Goal: Task Accomplishment & Management: Use online tool/utility

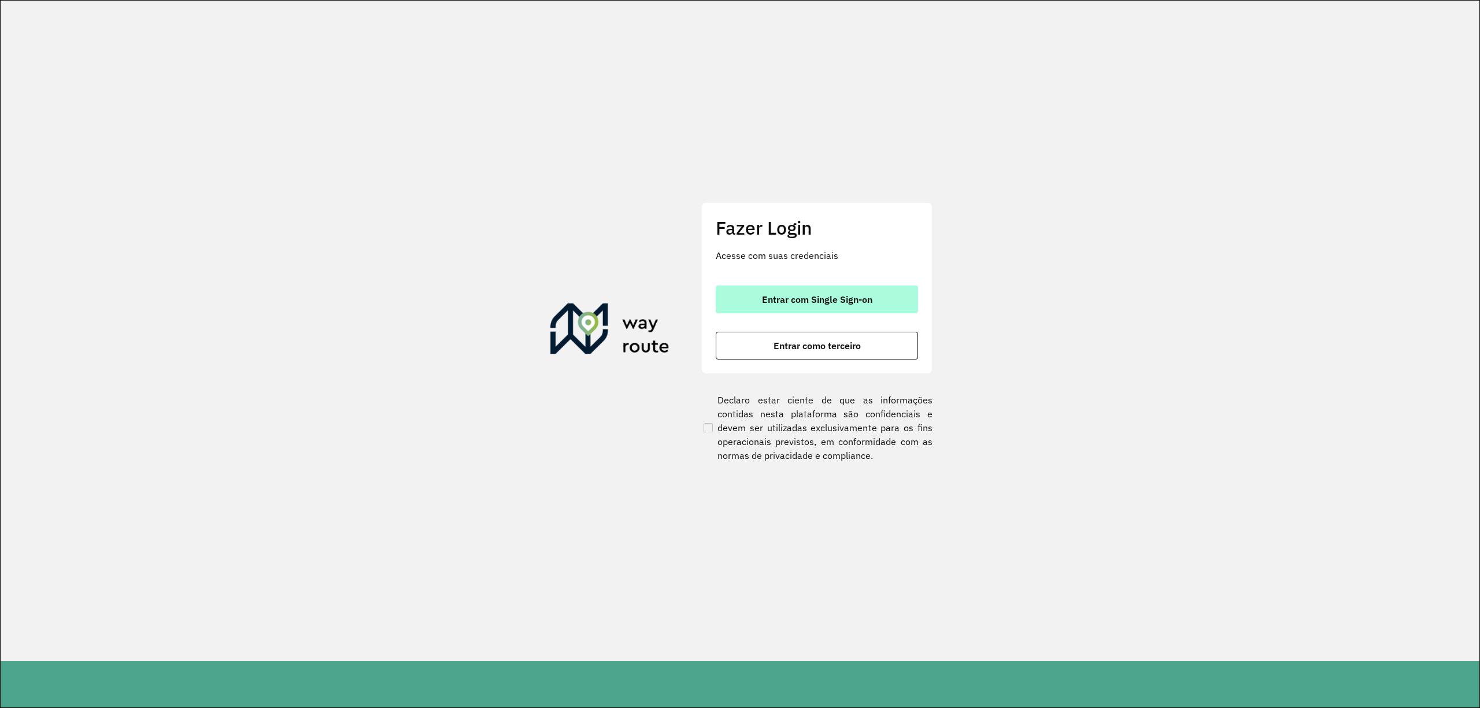
click at [843, 290] on button "Entrar com Single Sign-on" at bounding box center [817, 300] width 202 height 28
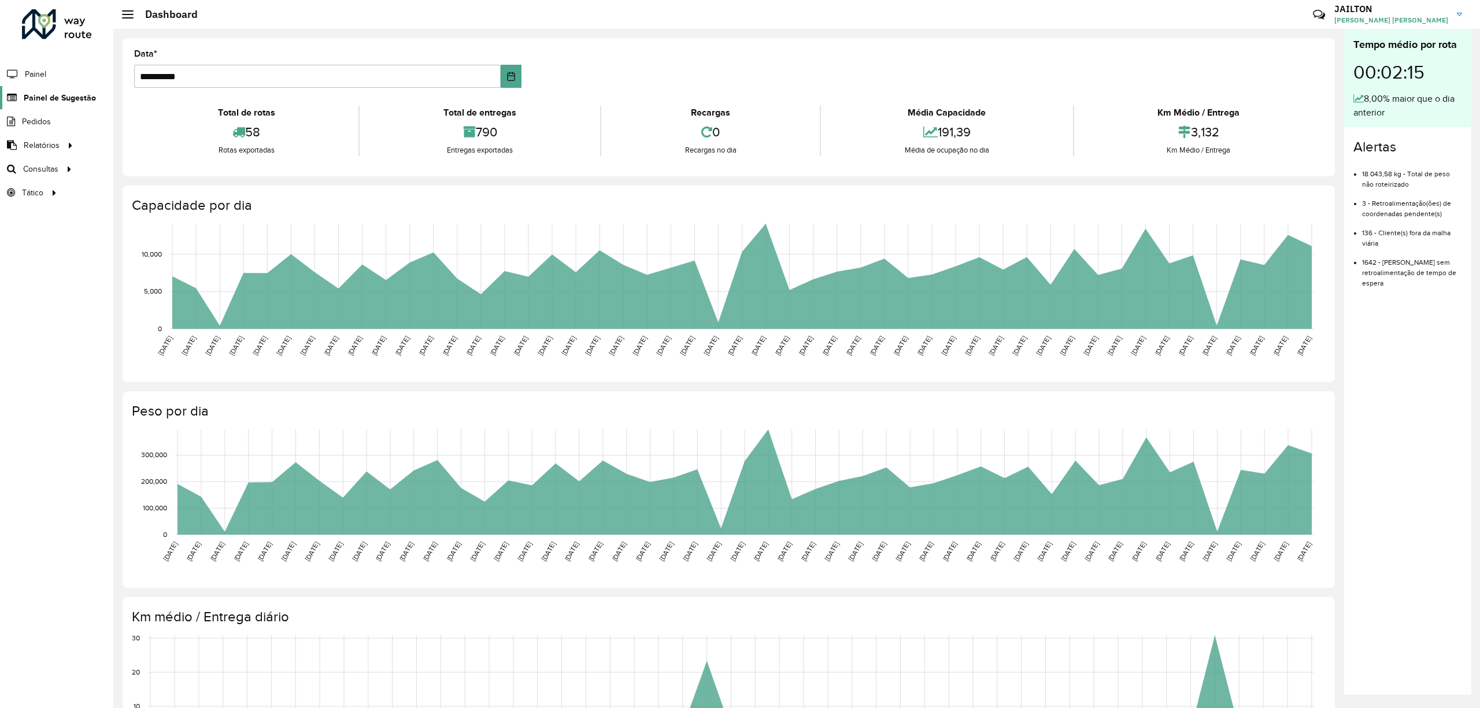
click at [86, 106] on link "Painel de Sugestão" at bounding box center [48, 97] width 96 height 23
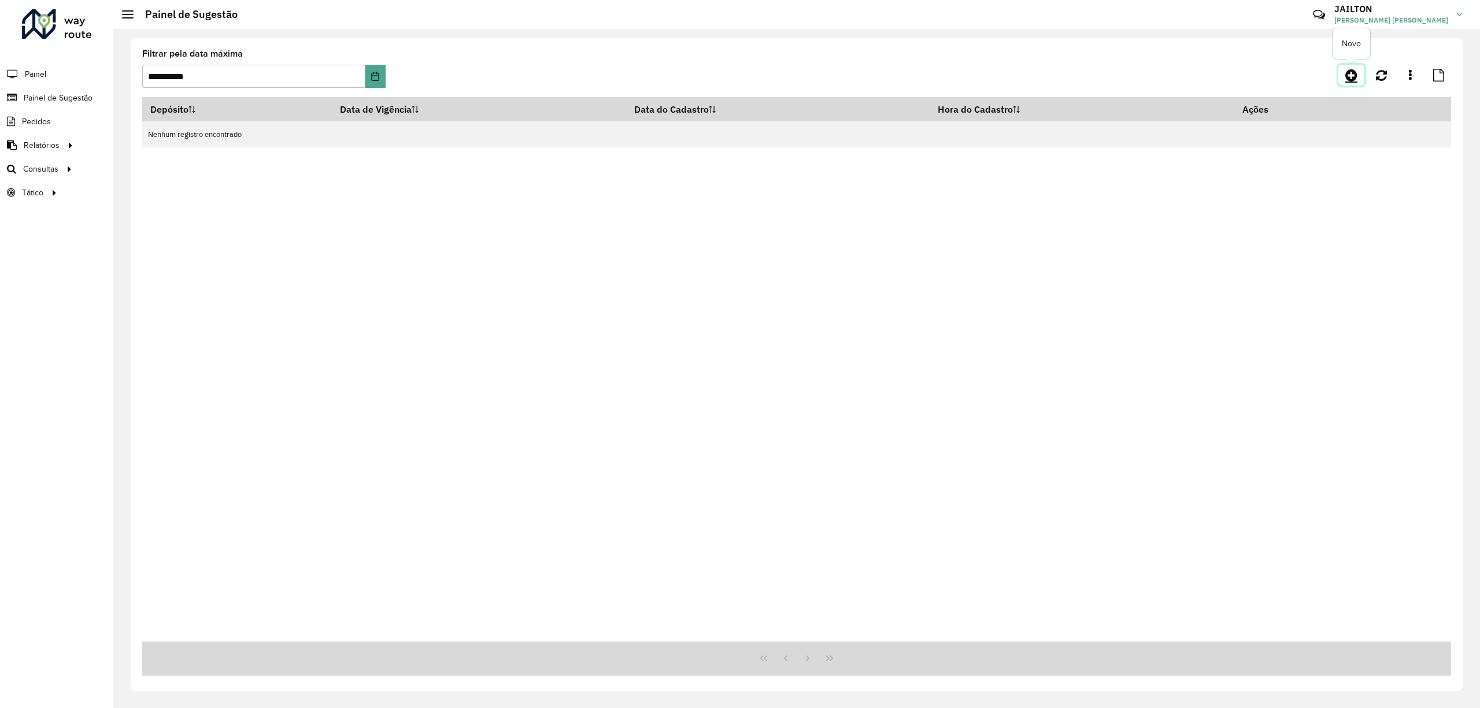
click at [1357, 68] on icon at bounding box center [1352, 75] width 12 height 14
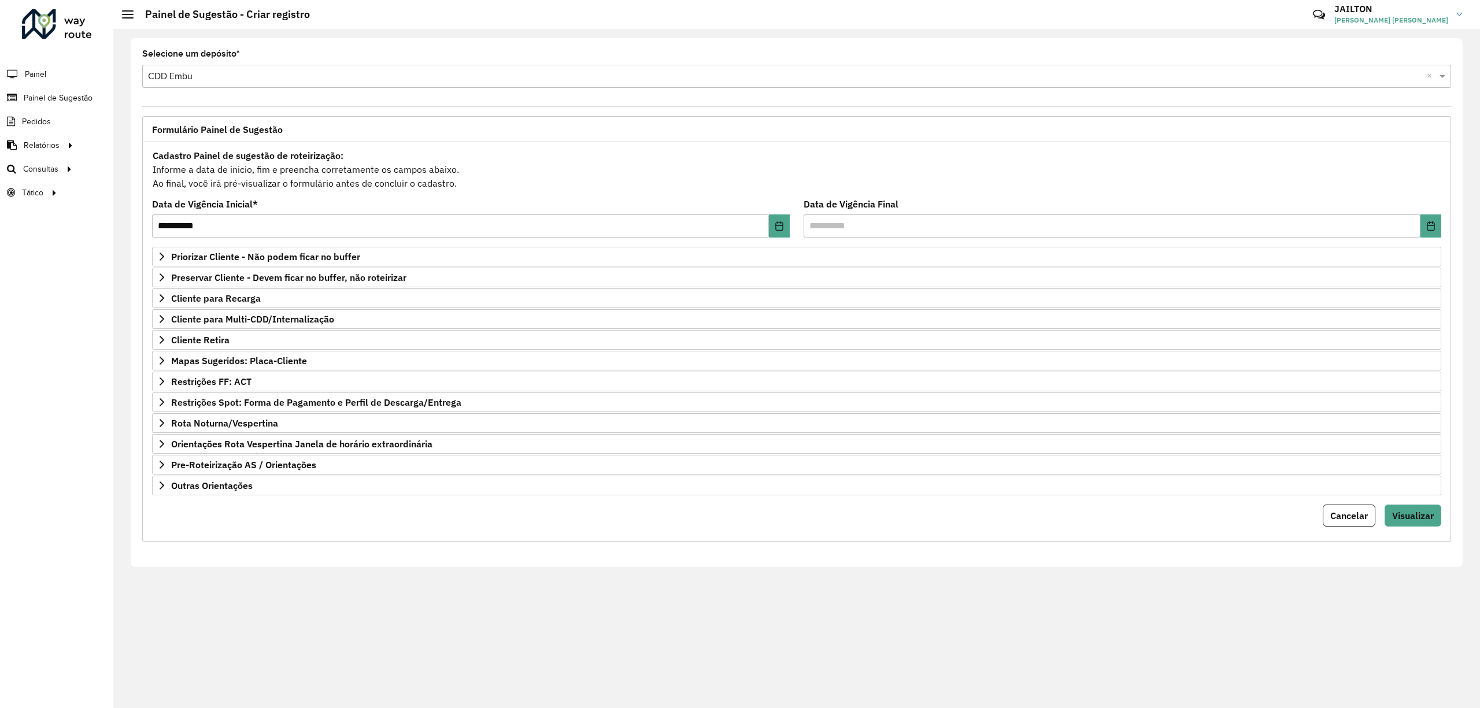
click at [340, 289] on div "Priorizar Cliente - Não podem ficar no buffer Clientes Clique no botão para bus…" at bounding box center [797, 371] width 1290 height 249
click at [330, 280] on span "Preservar Cliente - Devem ficar no buffer, não roteirizar" at bounding box center [288, 277] width 235 height 9
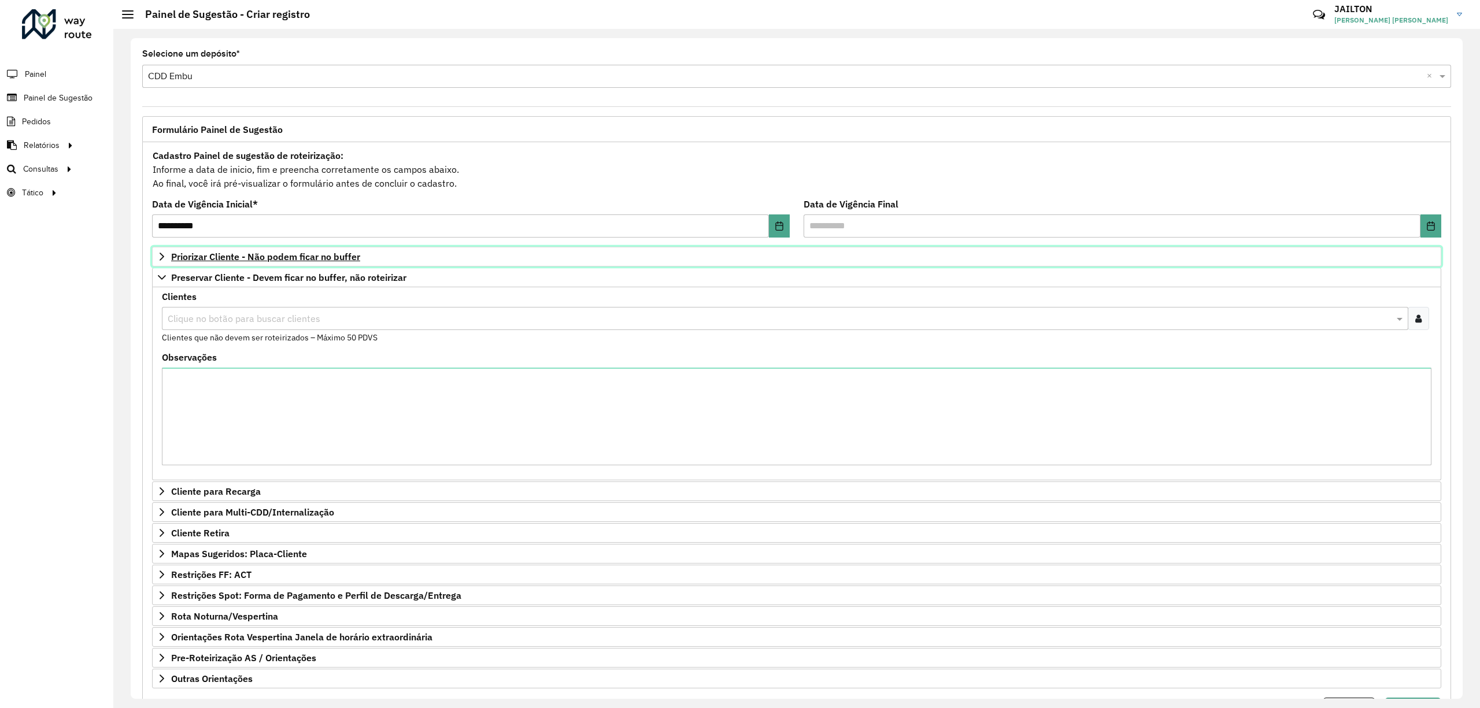
click at [357, 253] on span "Priorizar Cliente - Não podem ficar no buffer" at bounding box center [265, 256] width 189 height 9
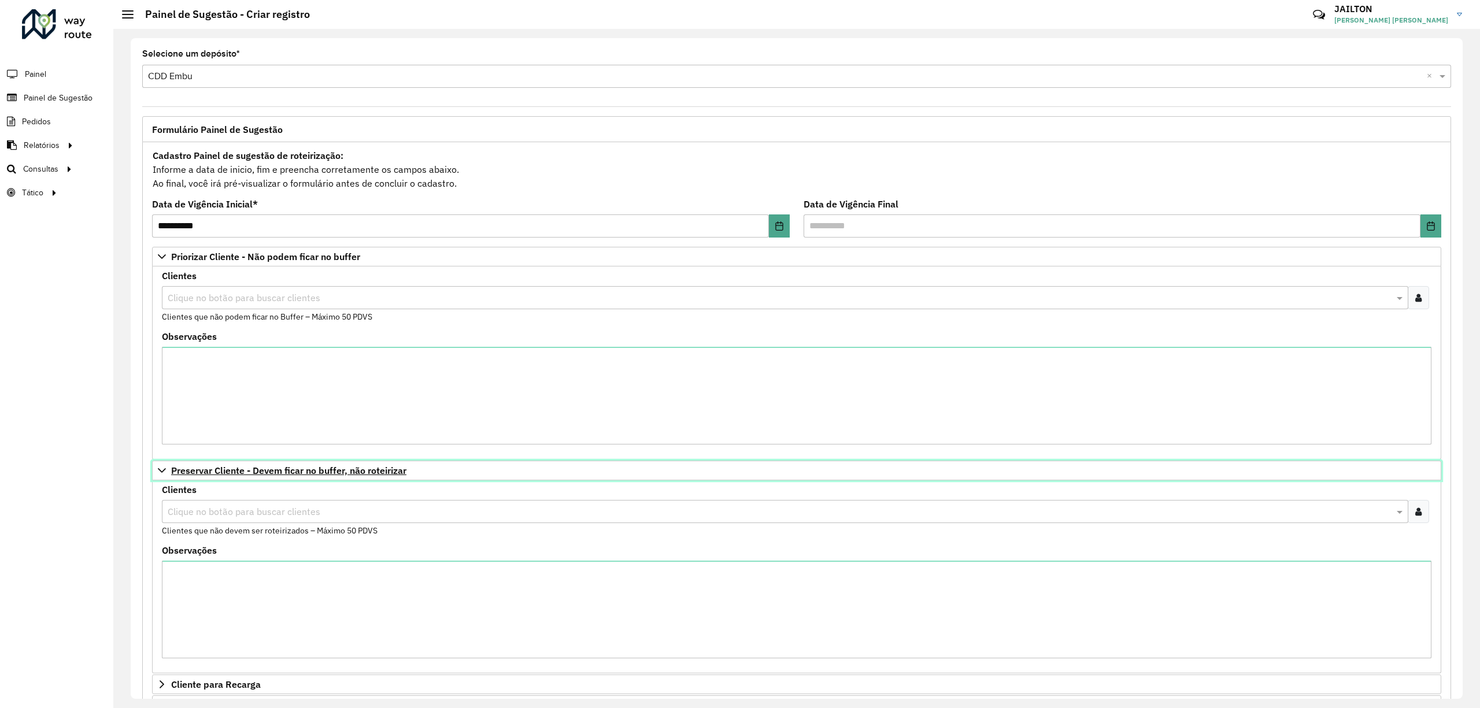
click at [173, 473] on span "Preservar Cliente - Devem ficar no buffer, não roteirizar" at bounding box center [288, 470] width 235 height 9
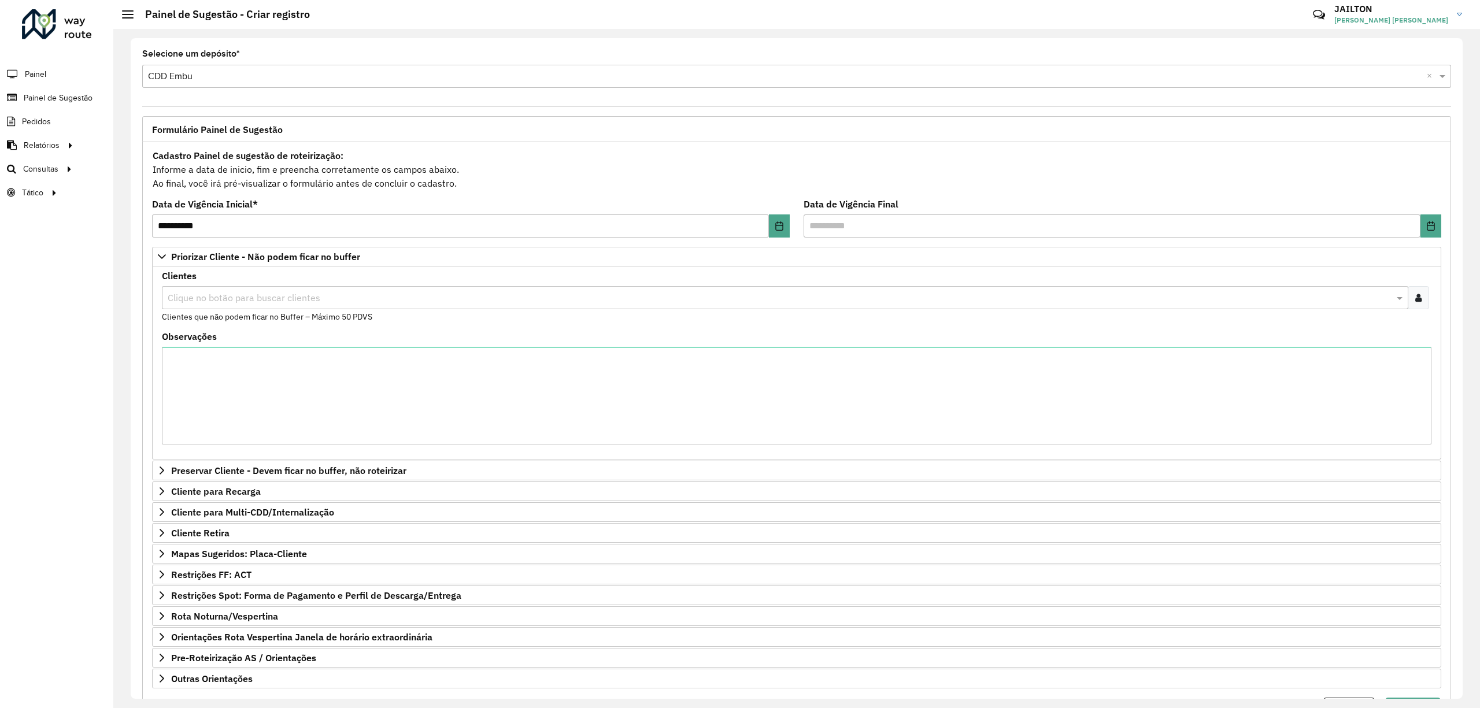
click at [1416, 302] on icon at bounding box center [1419, 297] width 6 height 9
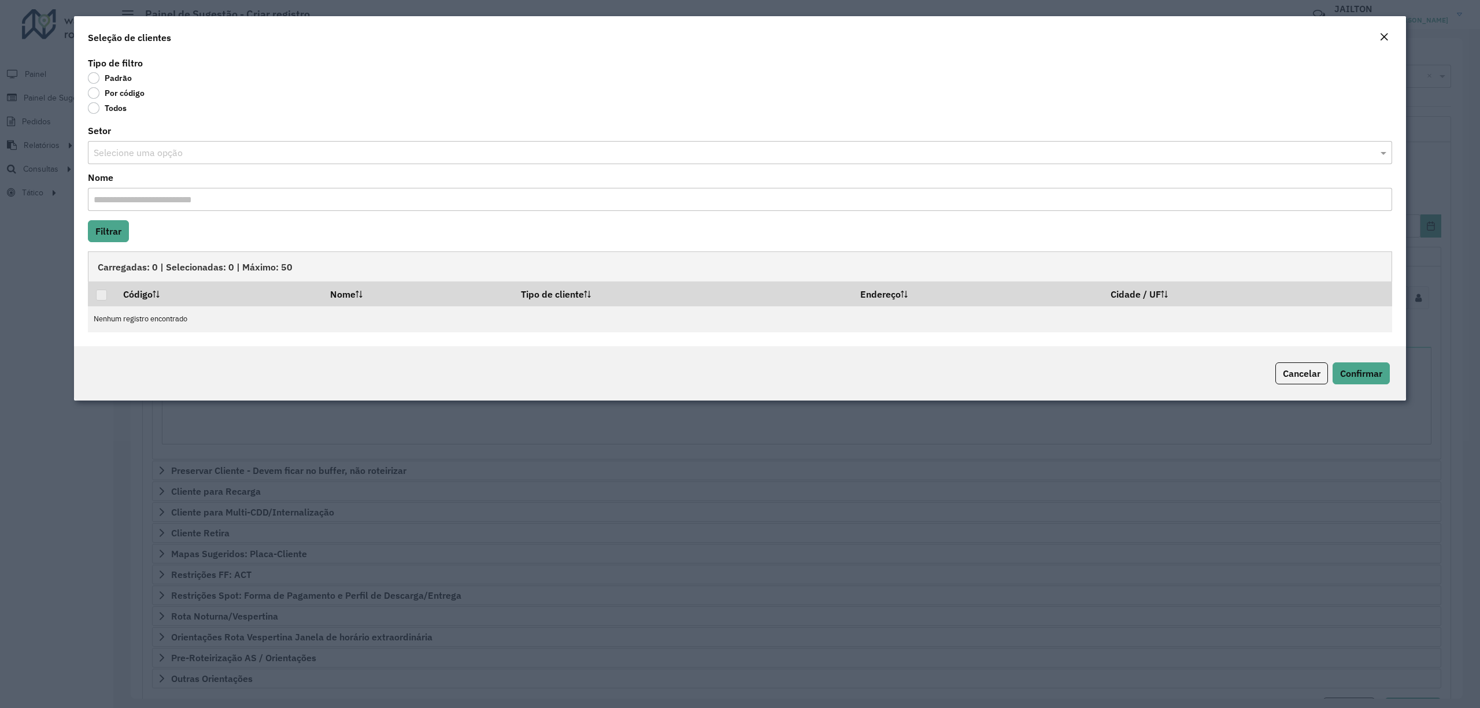
click at [130, 95] on label "Por código" at bounding box center [116, 93] width 57 height 12
click at [144, 180] on div "Nome" at bounding box center [740, 192] width 1305 height 38
click at [108, 96] on label "Por código" at bounding box center [116, 93] width 57 height 12
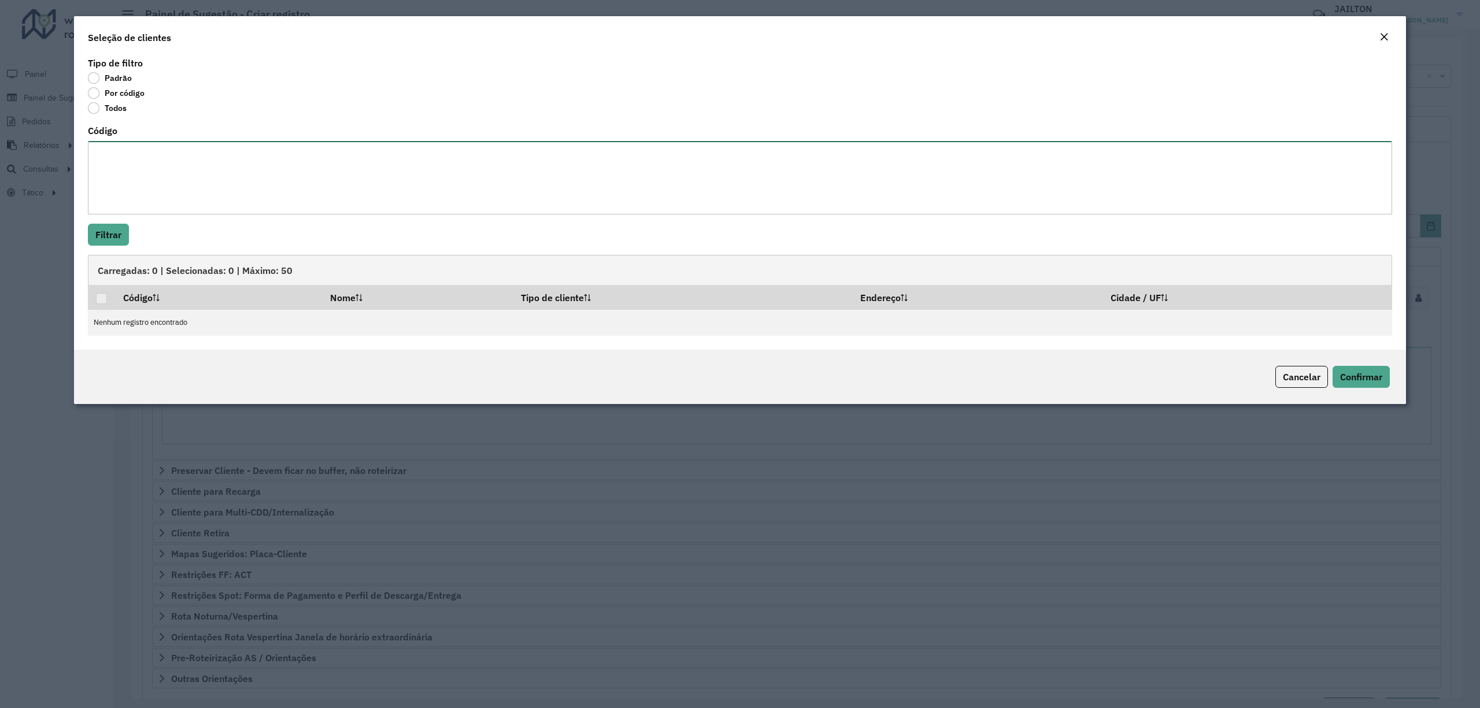
click at [176, 195] on textarea "Código" at bounding box center [740, 177] width 1305 height 73
paste textarea "****** ***** ***** ***** ***** ***** ***** ***** ***** ***** ***** ***** ***** …"
type textarea "****** ***** ***** ***** ***** ***** ***** ***** ***** ***** ***** ***** ***** …"
drag, startPoint x: 118, startPoint y: 234, endPoint x: 123, endPoint y: 258, distance: 24.2
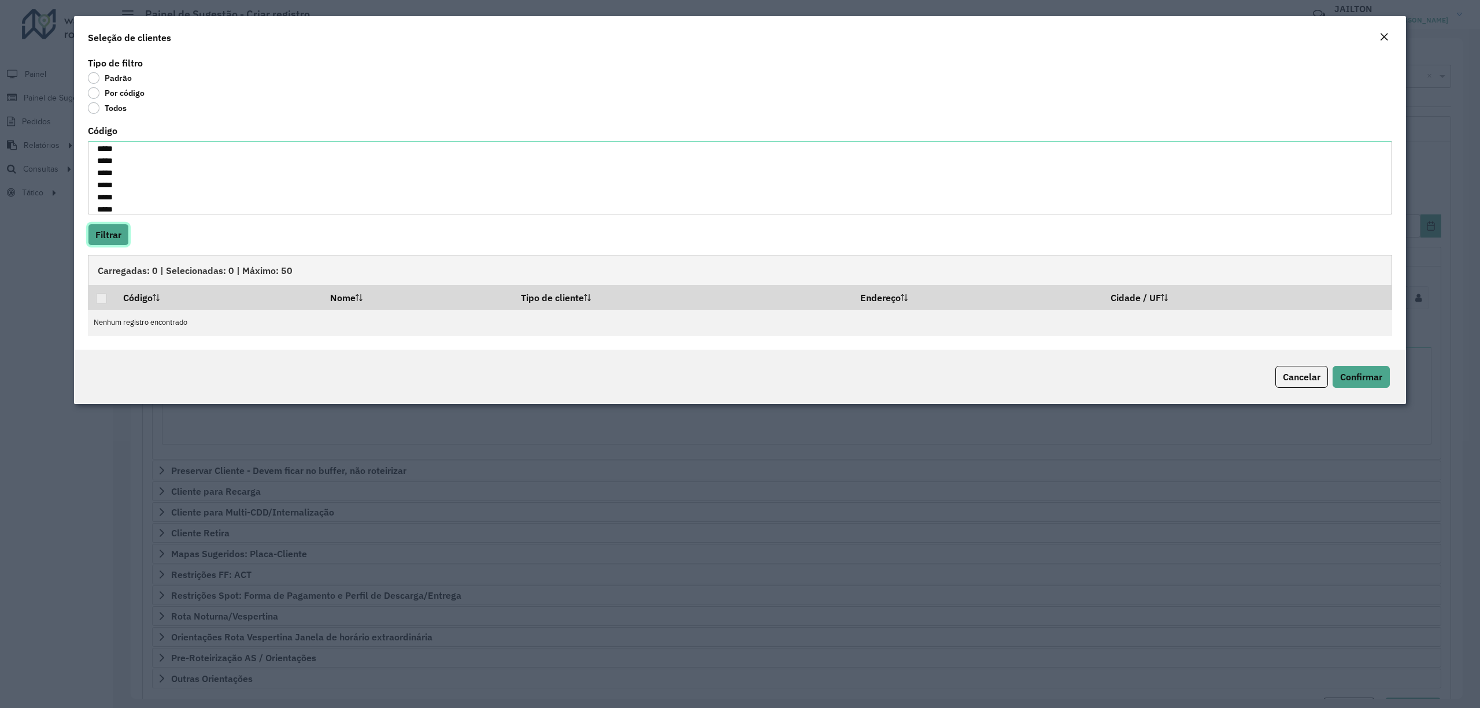
click at [117, 234] on button "Filtrar" at bounding box center [108, 235] width 41 height 22
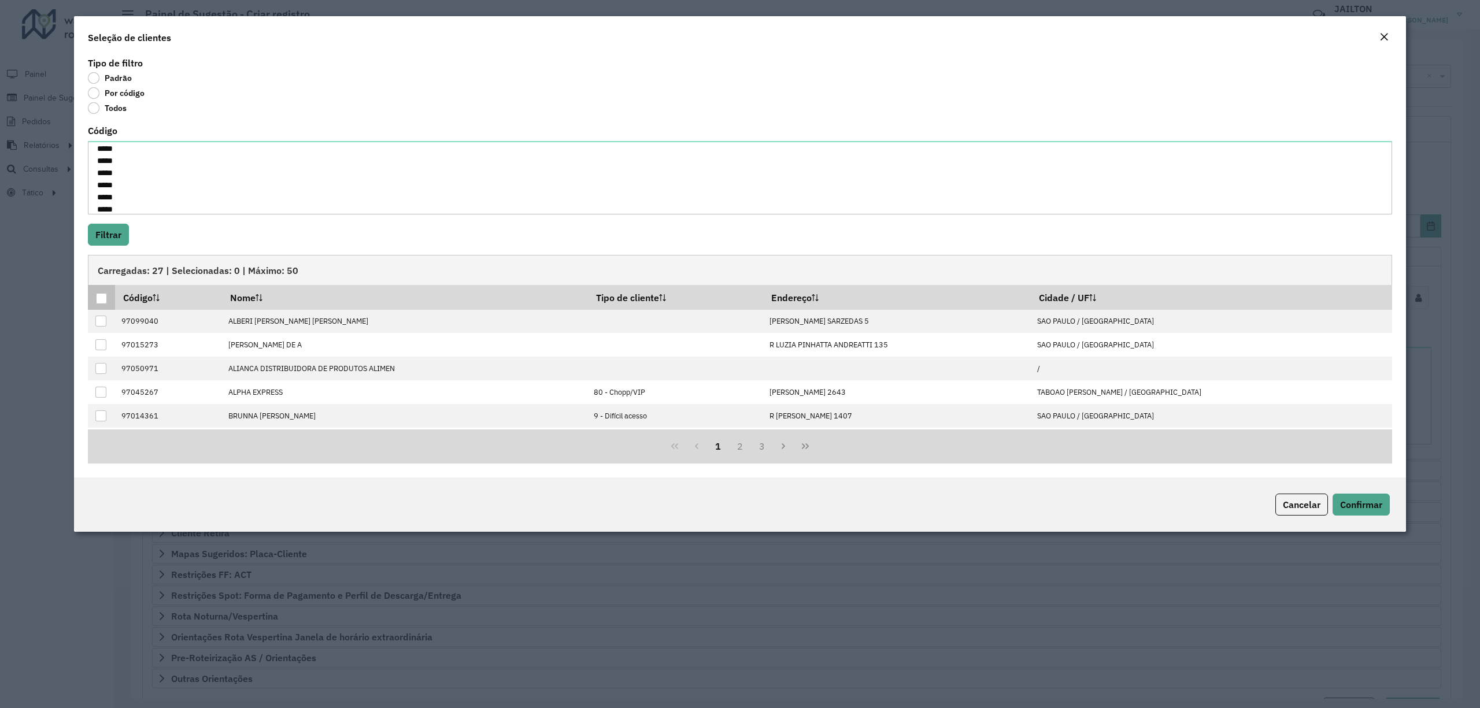
click at [102, 299] on div at bounding box center [101, 298] width 11 height 11
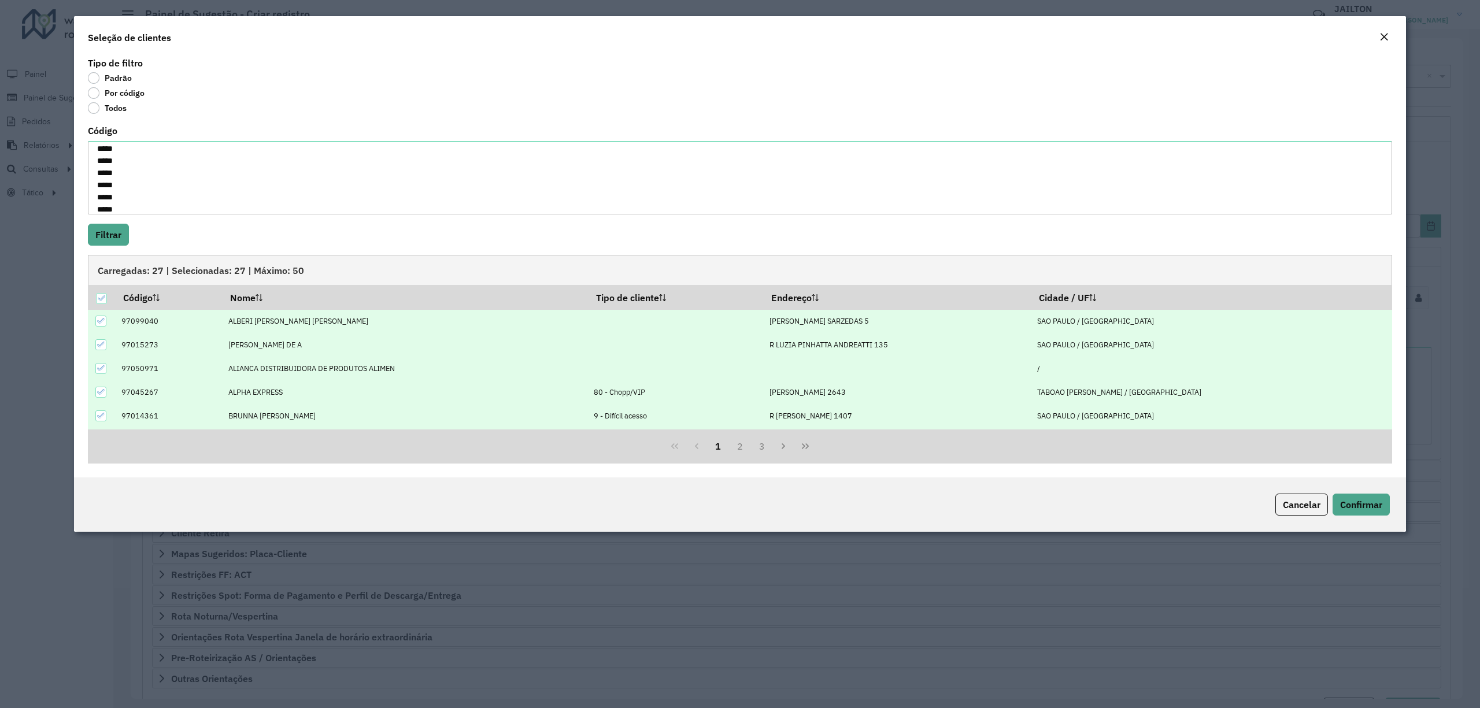
scroll to position [119, 0]
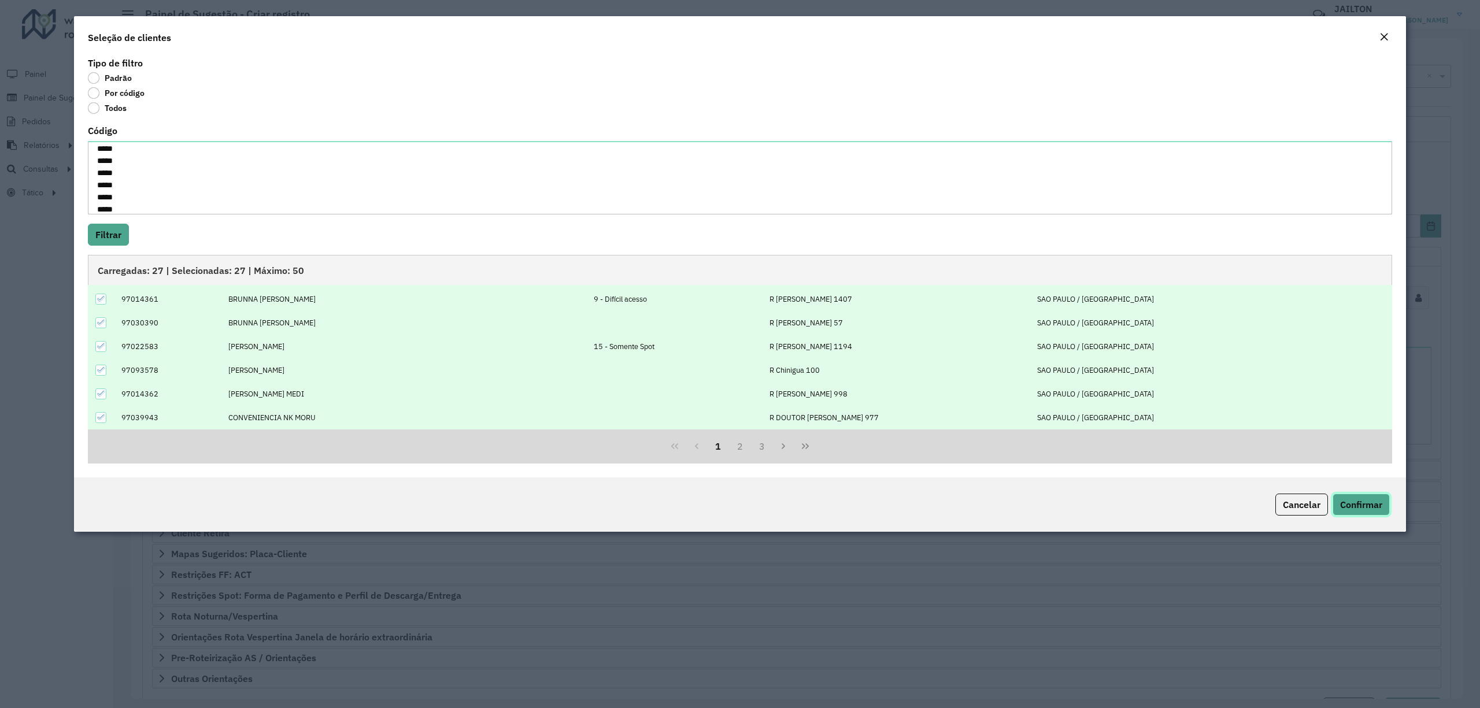
click at [1382, 509] on button "Confirmar" at bounding box center [1361, 505] width 57 height 22
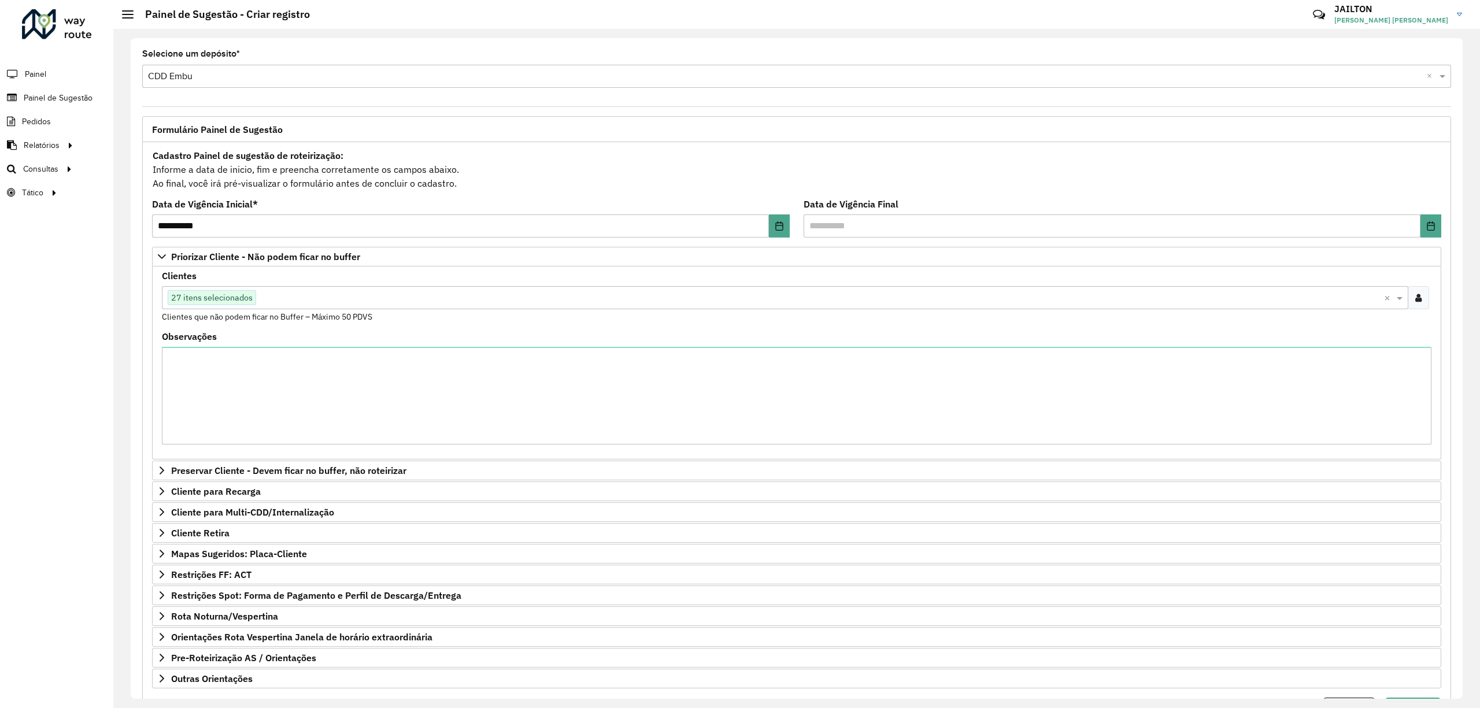
scroll to position [68, 0]
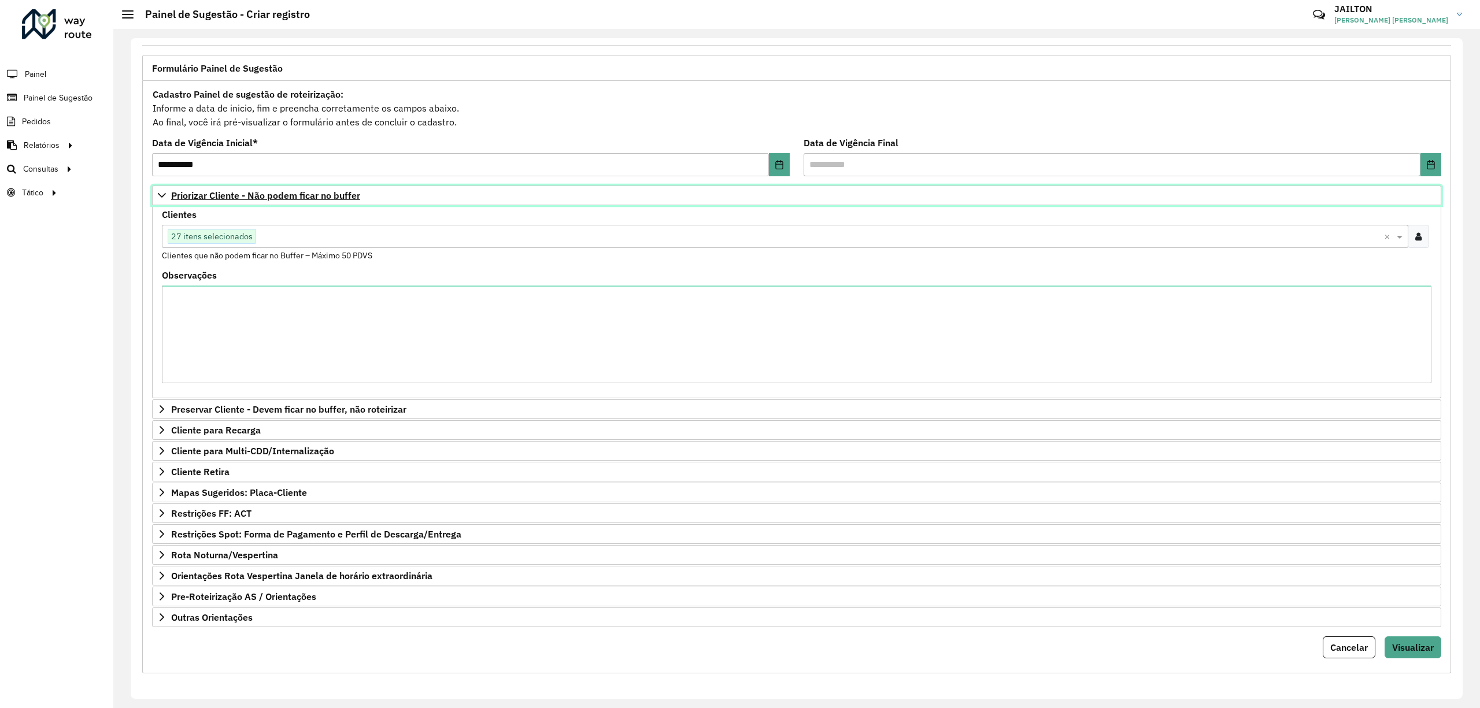
click at [280, 191] on span "Priorizar Cliente - Não podem ficar no buffer" at bounding box center [265, 195] width 189 height 9
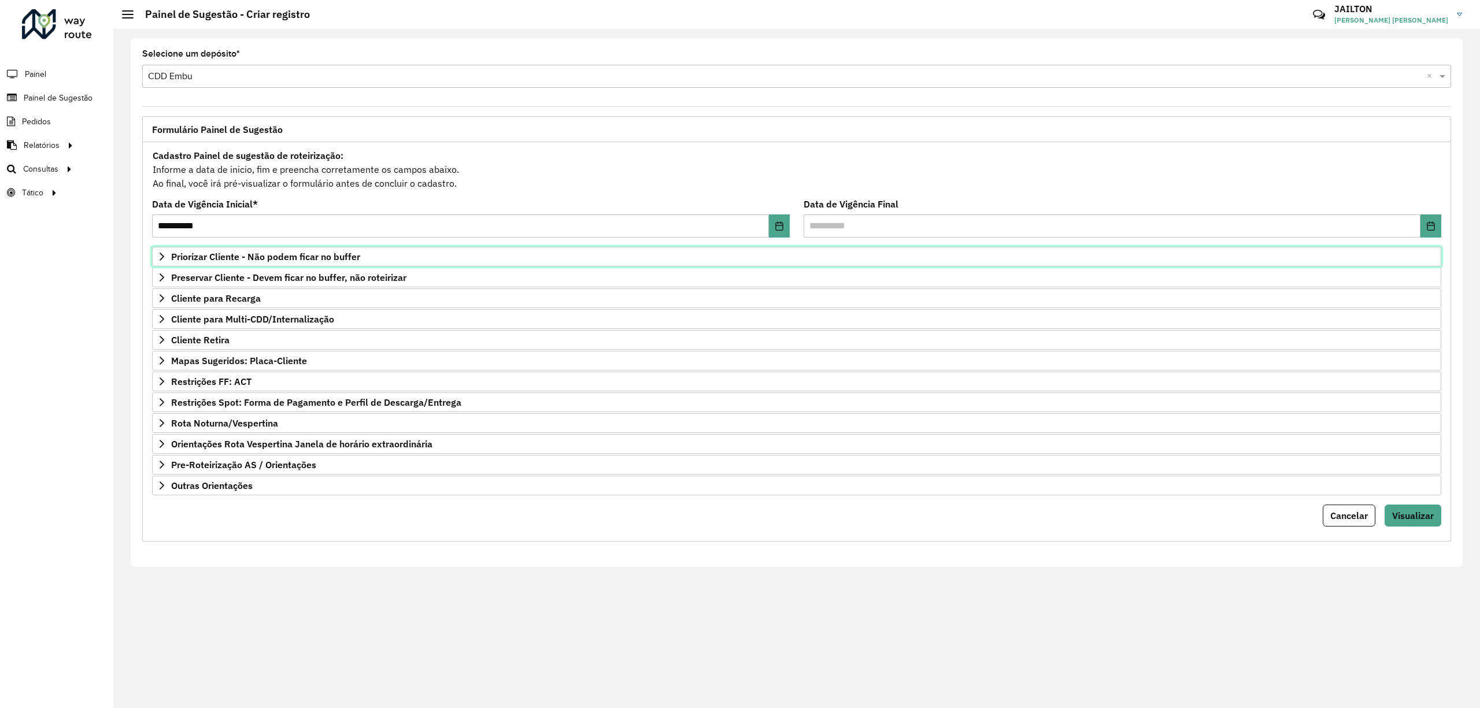
scroll to position [0, 0]
click at [288, 365] on span "Mapas Sugeridos: Placa-Cliente" at bounding box center [239, 360] width 136 height 9
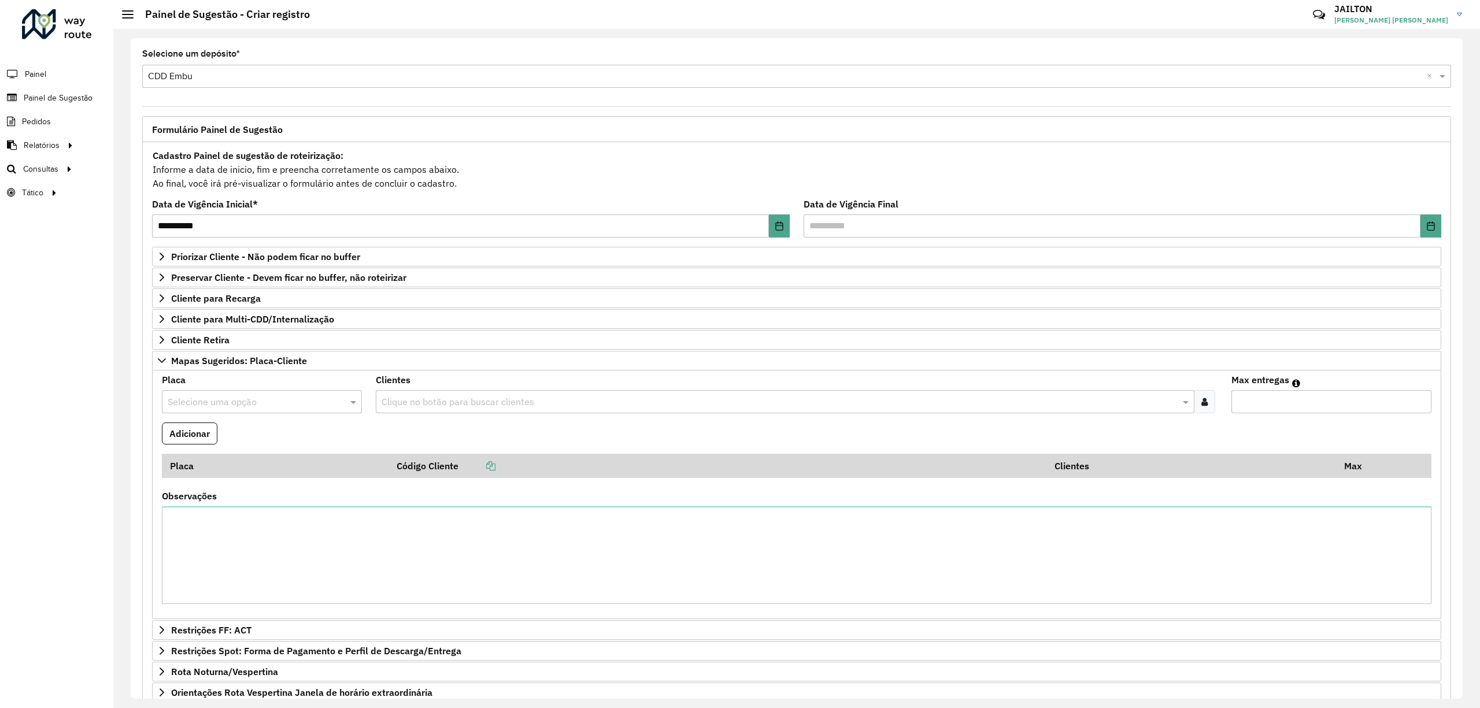
click at [320, 401] on input "text" at bounding box center [250, 403] width 165 height 14
paste input "*******"
type input "*******"
click at [309, 435] on div "FAT7233" at bounding box center [262, 439] width 198 height 20
click at [461, 412] on div "Clique no botão para buscar clientes" at bounding box center [785, 401] width 819 height 23
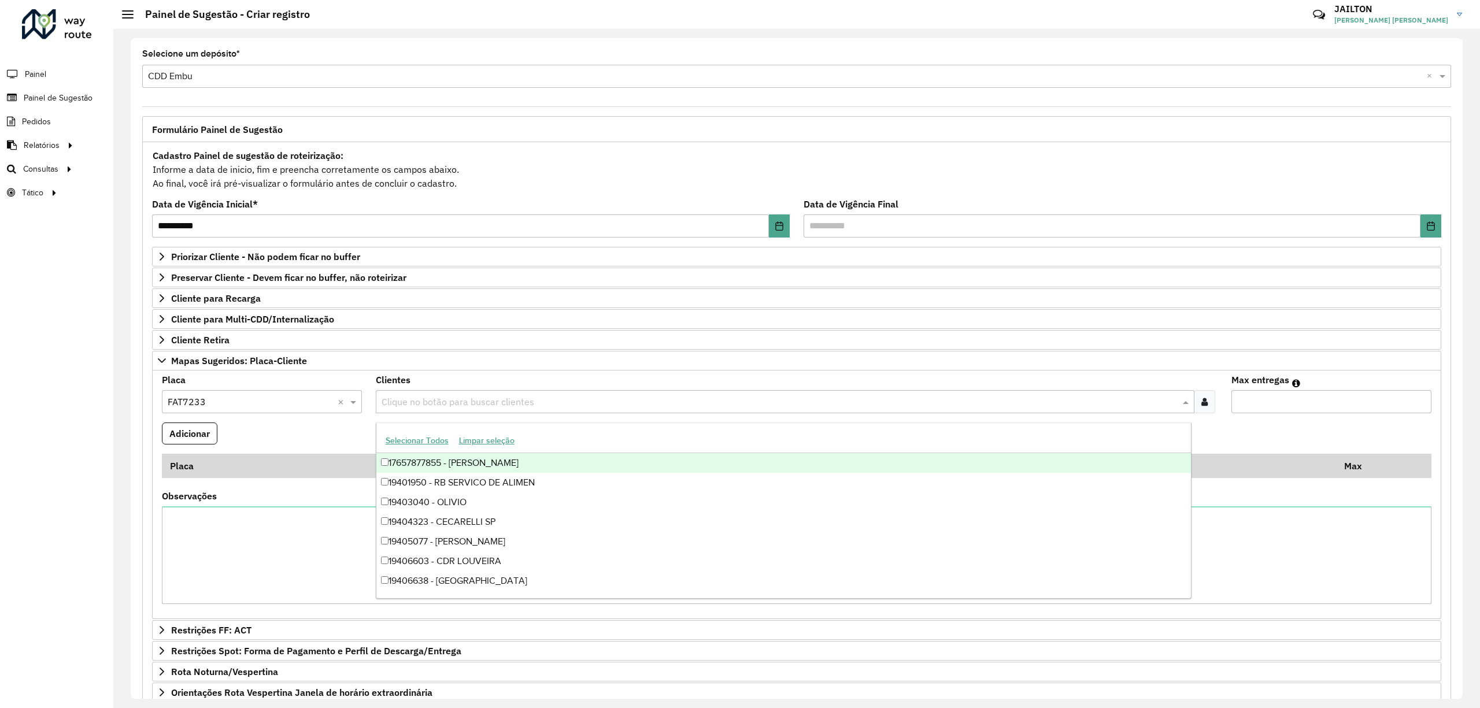
click at [451, 408] on input "text" at bounding box center [779, 403] width 801 height 14
paste input "*****"
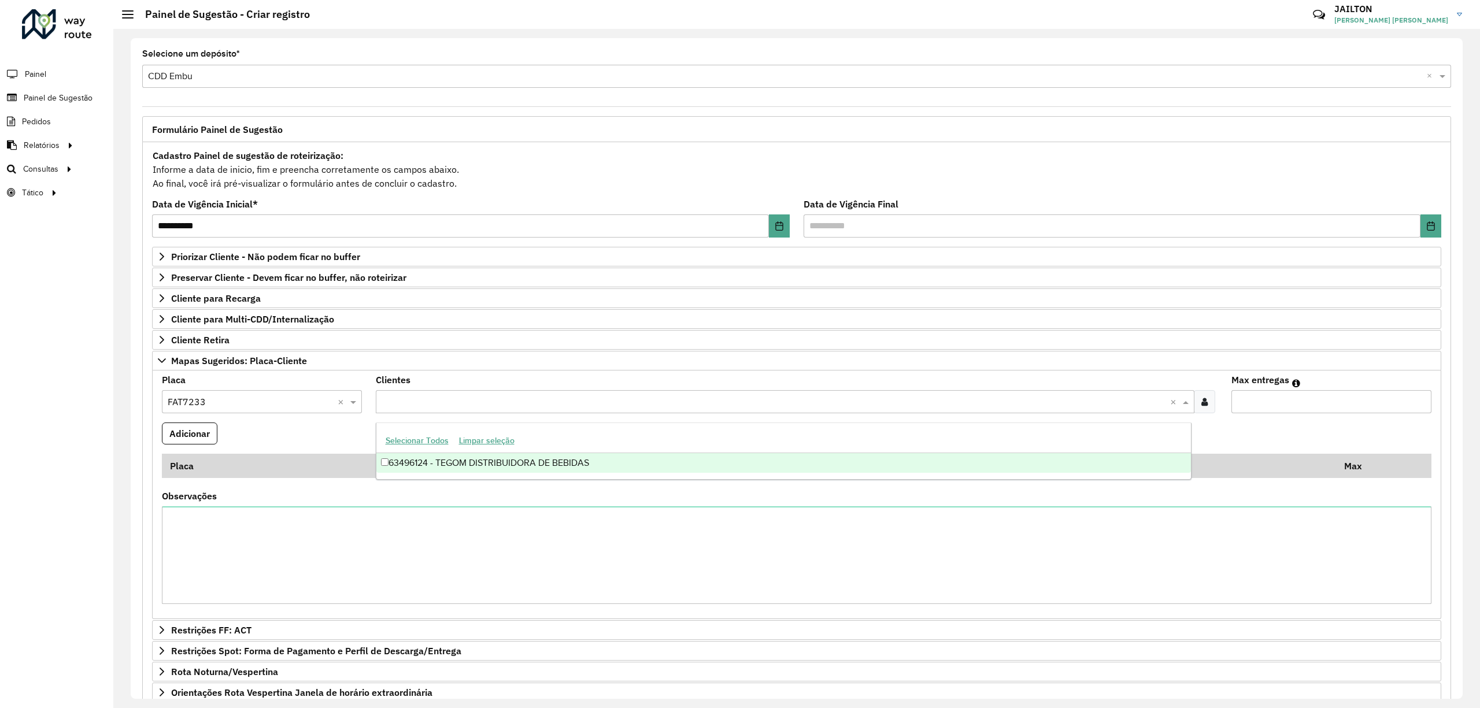
type input "*****"
click at [541, 461] on div "63496124 - TEGOM DISTRIBUIDORA DE BEBIDAS" at bounding box center [783, 463] width 815 height 20
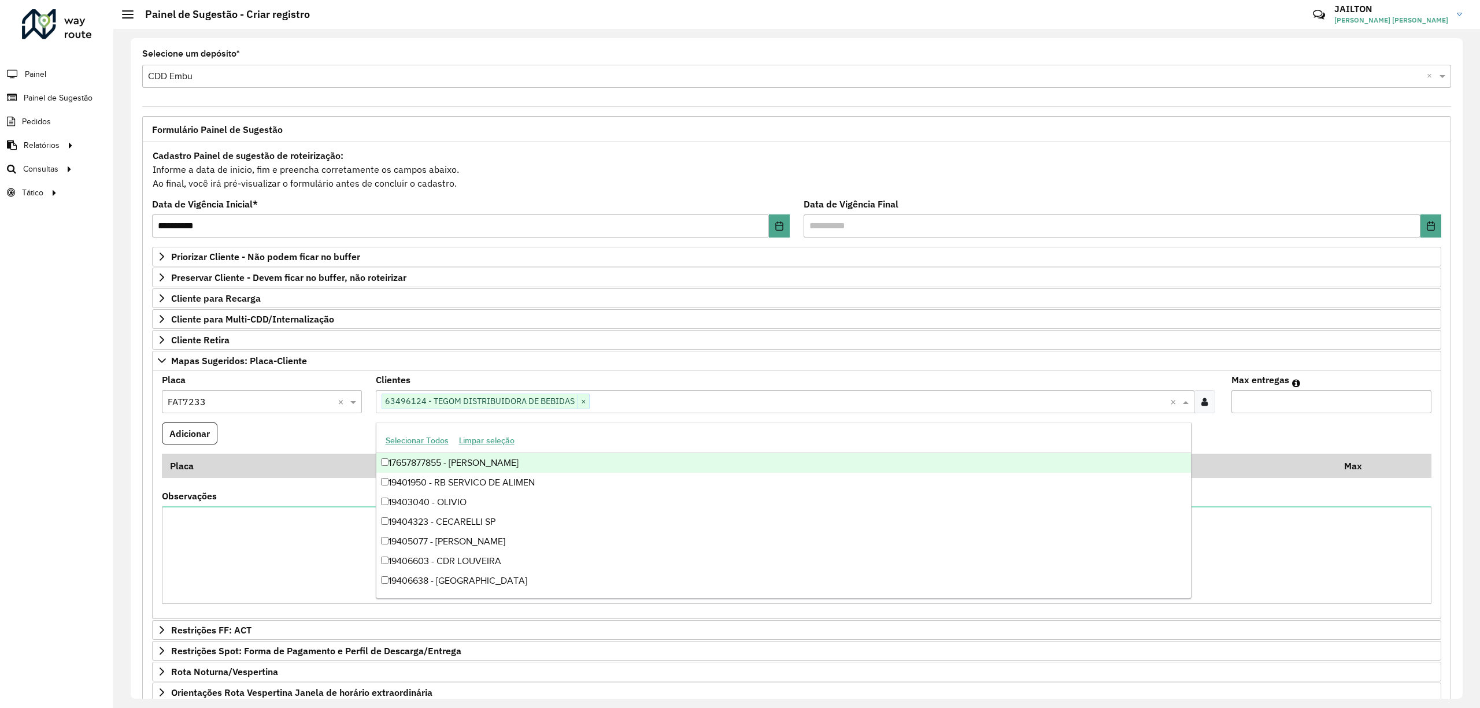
click at [1418, 405] on input "*" at bounding box center [1332, 401] width 200 height 23
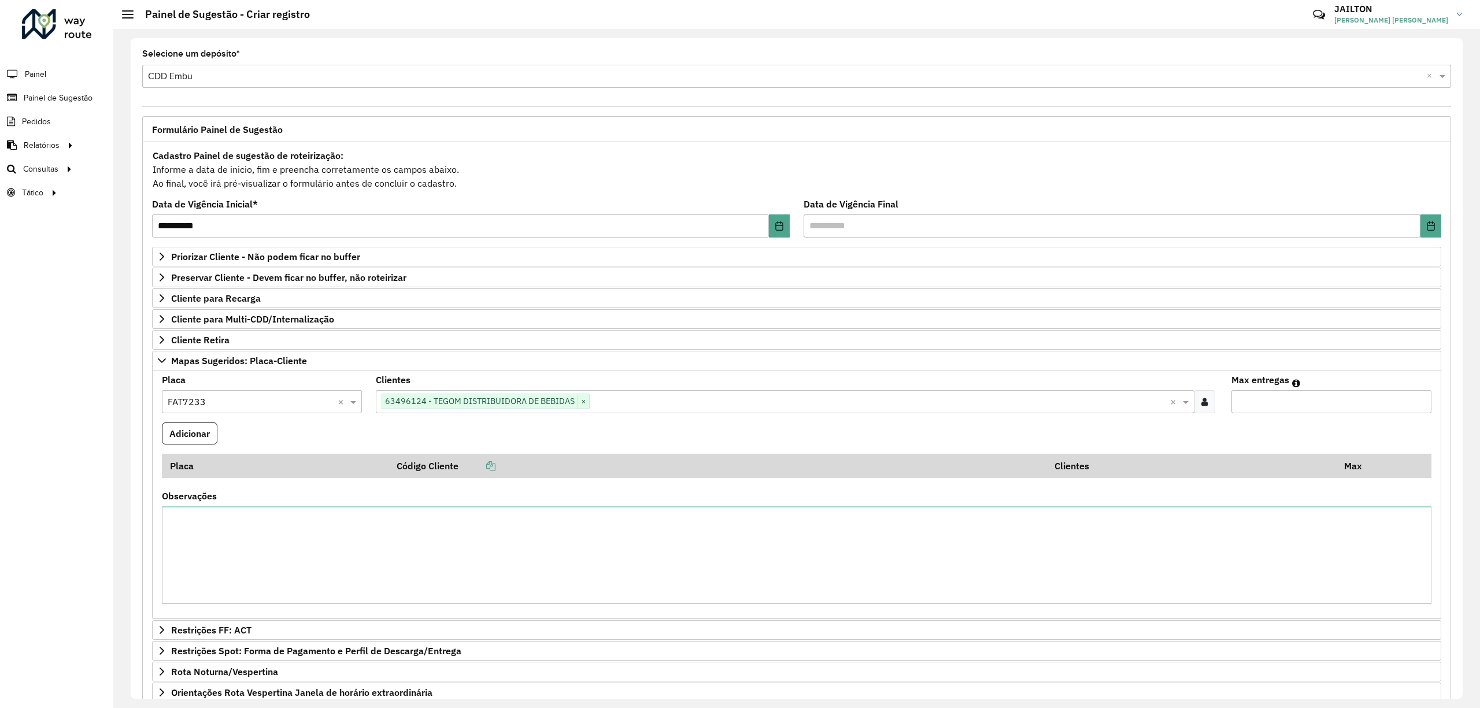
click at [1419, 399] on input "*" at bounding box center [1332, 401] width 200 height 23
click at [1419, 398] on input "*" at bounding box center [1332, 401] width 200 height 23
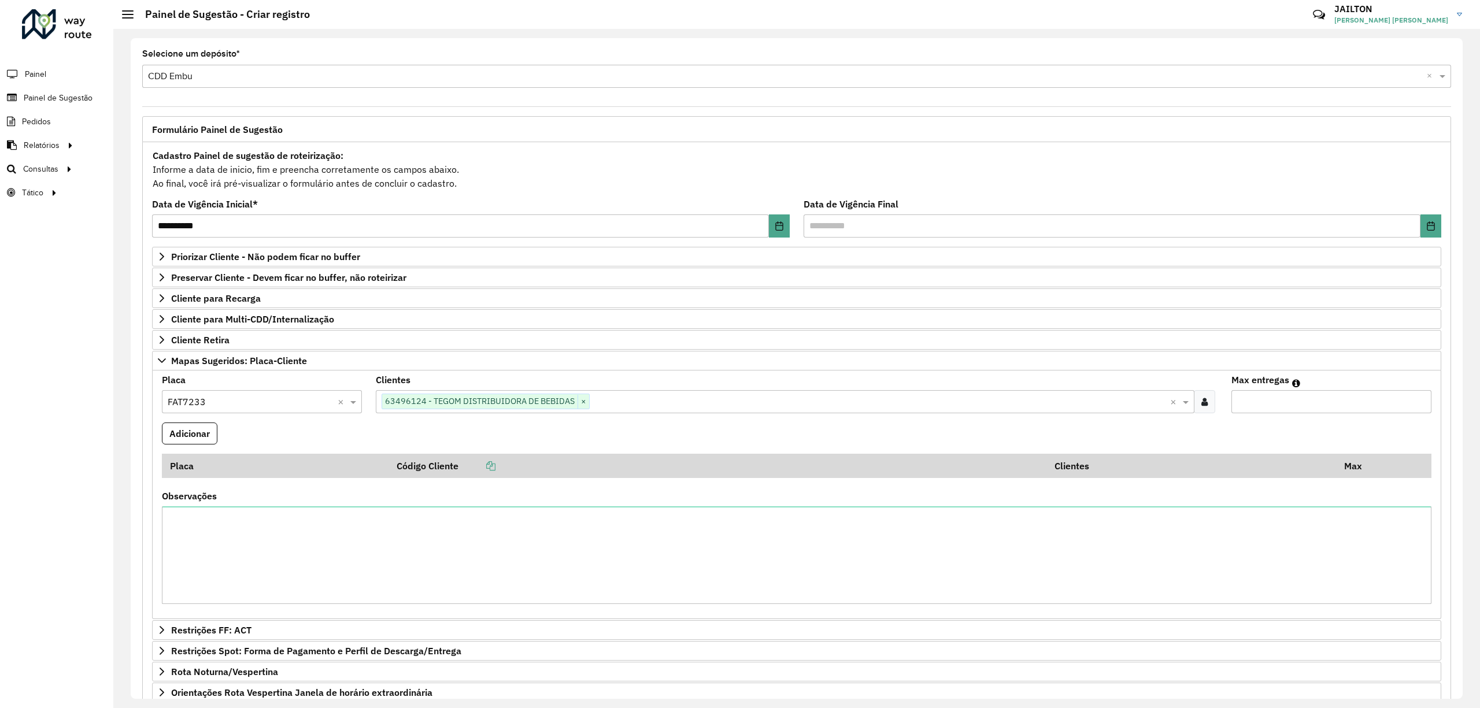
click at [1419, 409] on input "*" at bounding box center [1332, 401] width 200 height 23
click at [1423, 399] on input "*" at bounding box center [1332, 401] width 200 height 23
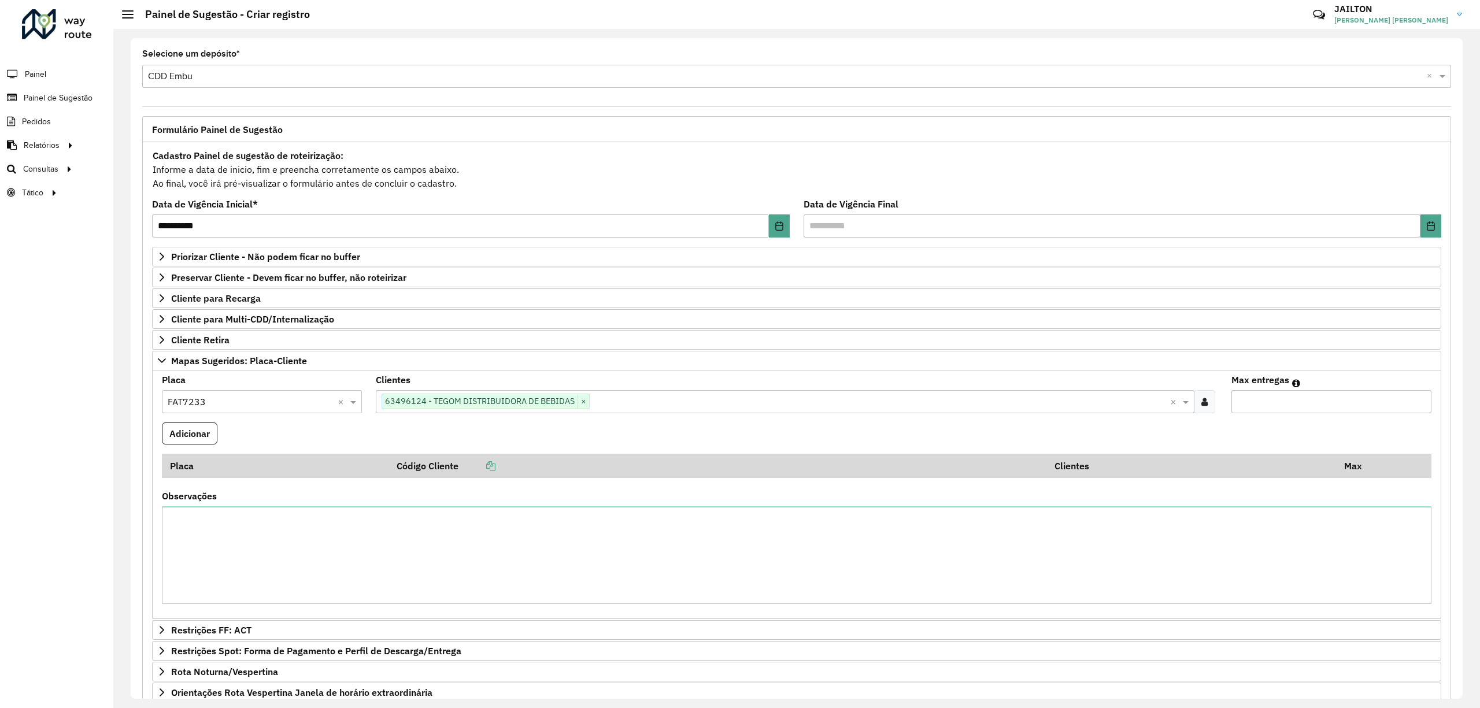
type input "*"
click at [1419, 400] on input "*" at bounding box center [1332, 401] width 200 height 23
click at [199, 439] on button "Adicionar" at bounding box center [190, 434] width 56 height 22
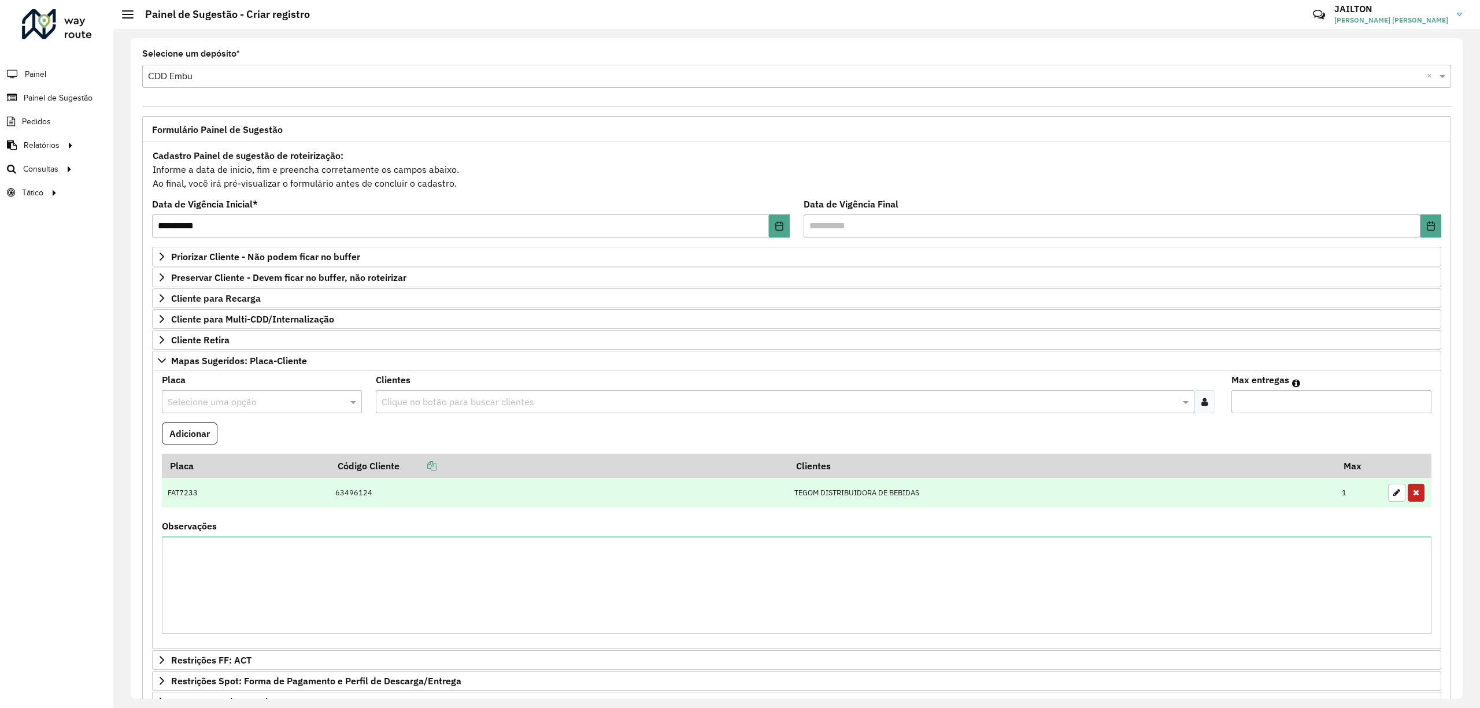
scroll to position [172, 0]
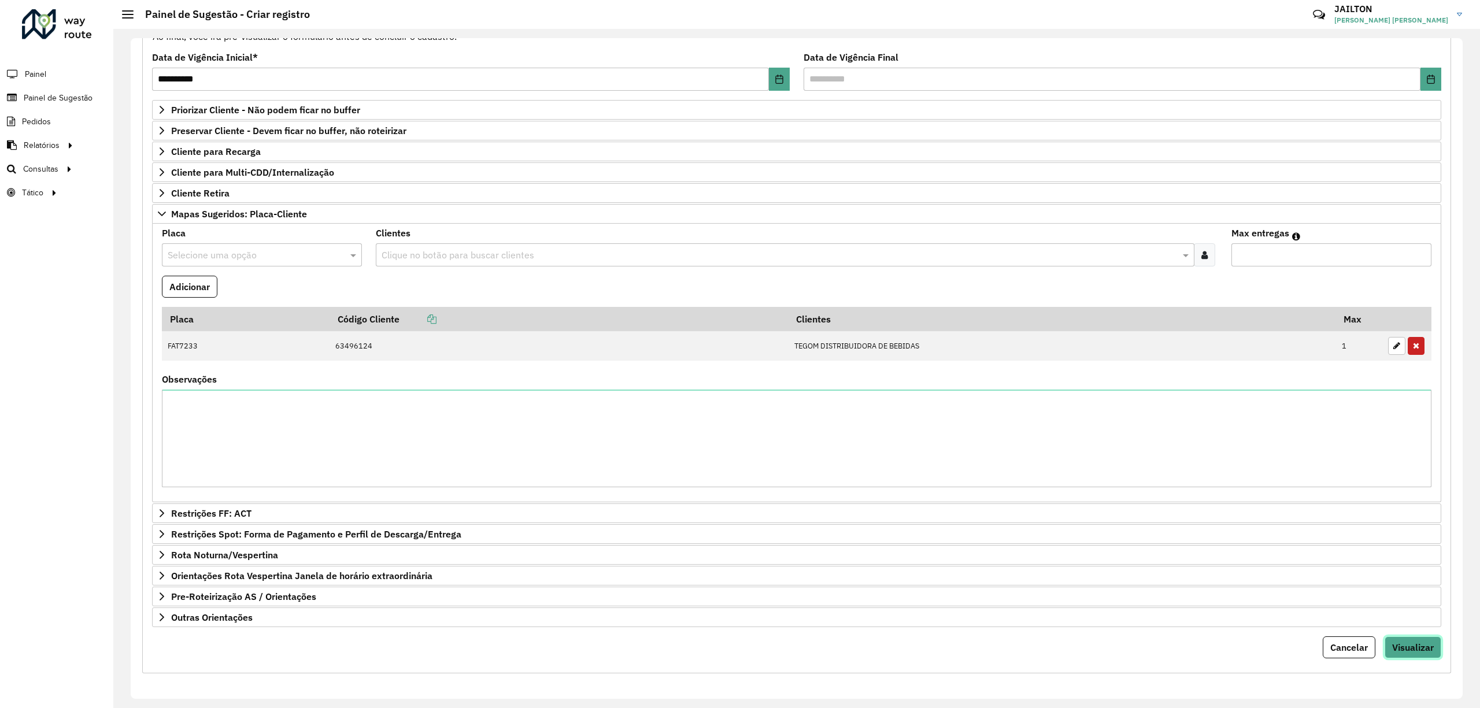
click at [1395, 643] on span "Visualizar" at bounding box center [1413, 648] width 42 height 12
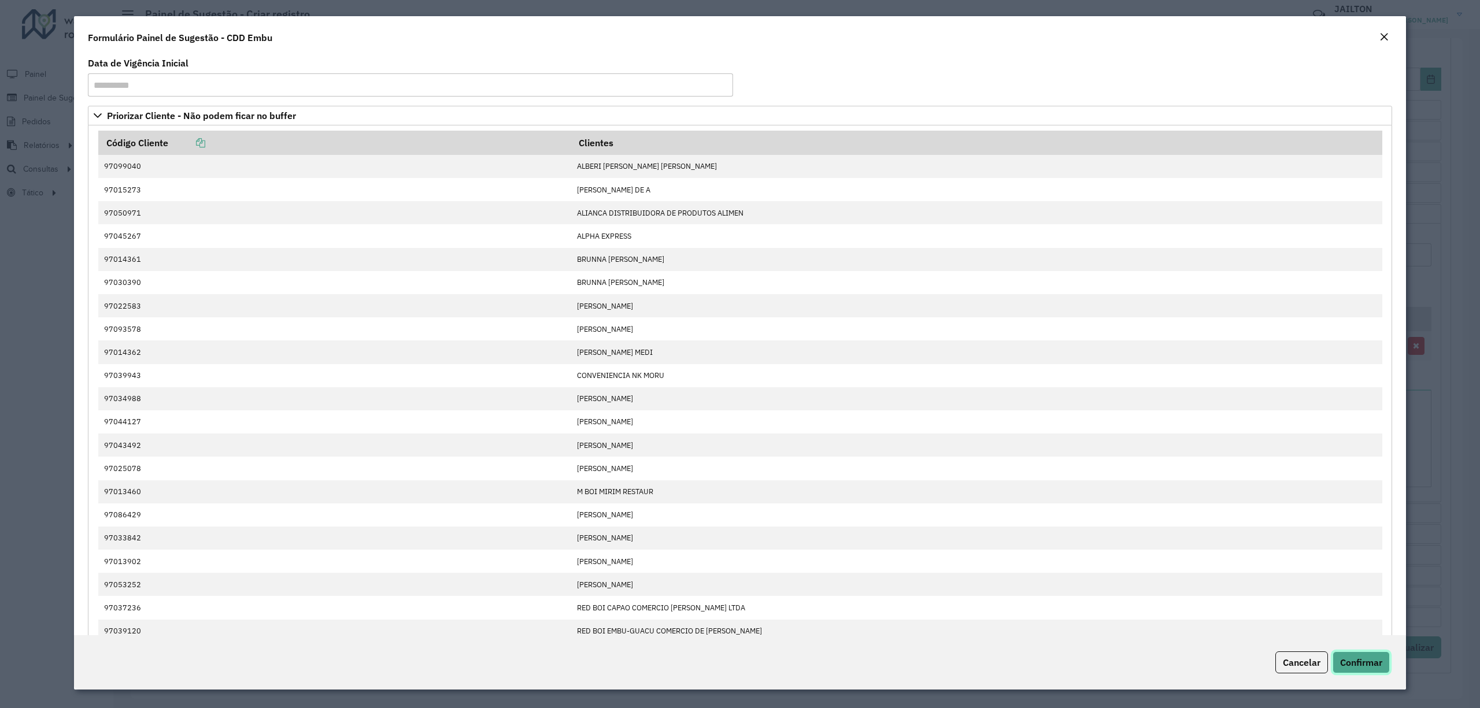
click at [1377, 671] on button "Confirmar" at bounding box center [1361, 663] width 57 height 22
